Goal: Transaction & Acquisition: Purchase product/service

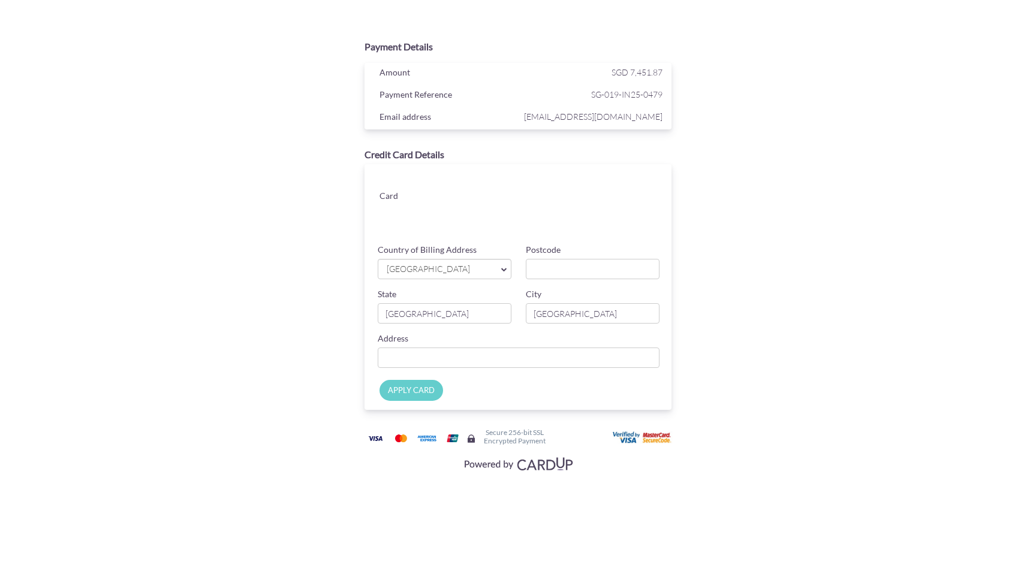
click at [500, 267] on link "[GEOGRAPHIC_DATA]" at bounding box center [445, 269] width 134 height 20
click at [456, 267] on span "[GEOGRAPHIC_DATA]" at bounding box center [438, 269] width 106 height 13
click at [457, 287] on div "Country of Billing Address [GEOGRAPHIC_DATA] [GEOGRAPHIC_DATA] [GEOGRAPHIC_DATA…" at bounding box center [518, 266] width 296 height 44
click at [569, 273] on input "Postcode" at bounding box center [593, 269] width 134 height 20
type input "098209"
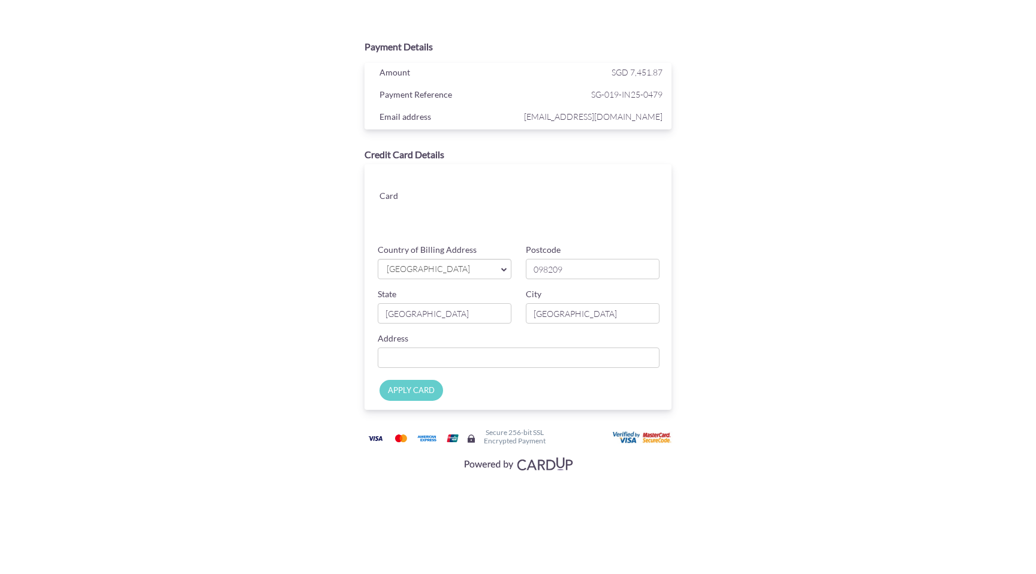
type input "[STREET_ADDRESS]"
click at [718, 296] on div "Payment Details Amount SGD 7,451.87 Payment Reference SG-019-IN25-0479 Email ad…" at bounding box center [518, 254] width 584 height 441
click at [411, 391] on input "APPLY CARD" at bounding box center [411, 390] width 64 height 21
type input "Applying..."
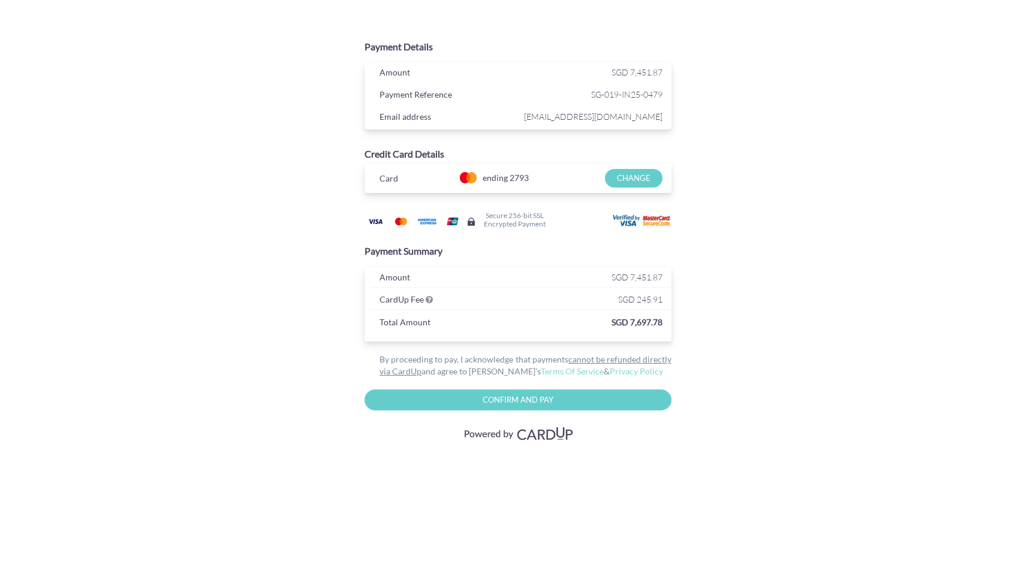
click at [514, 402] on input "Confirm and Pay" at bounding box center [517, 400] width 307 height 21
type input "Please wait..."
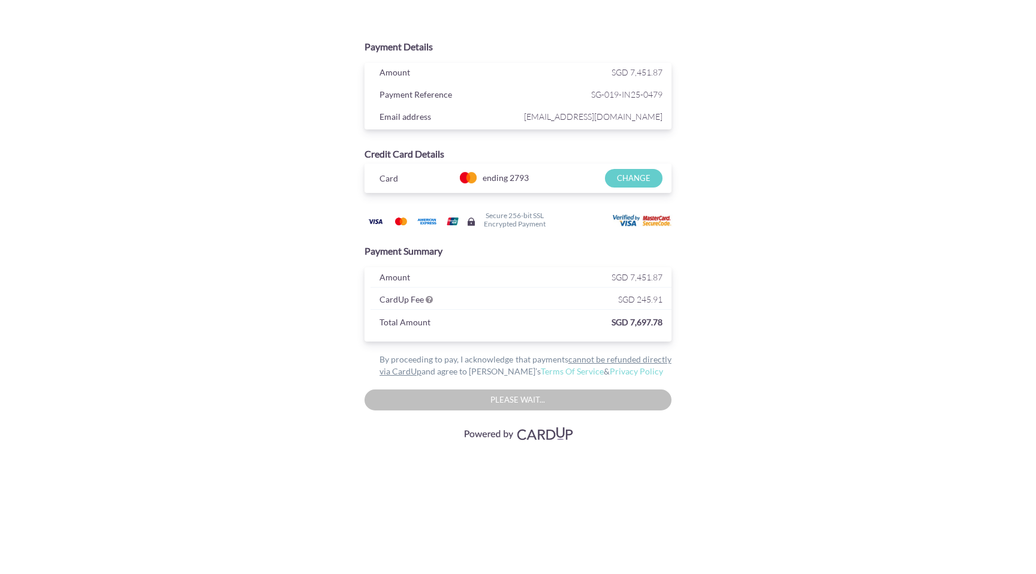
click at [247, 192] on div "Payment Details Amount SGD 7,451.87 Payment Reference SG-019-IN25-0479 Email ad…" at bounding box center [518, 239] width 584 height 411
